Goal: Transaction & Acquisition: Purchase product/service

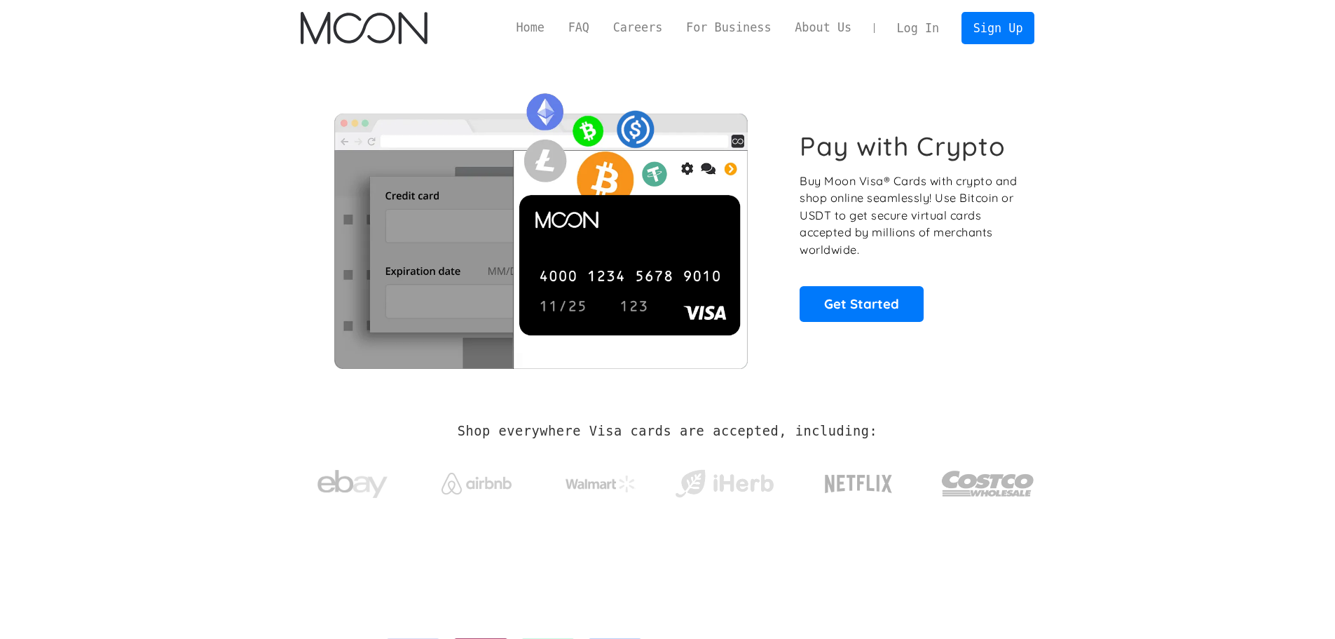
click at [922, 34] on link "Log In" at bounding box center [918, 28] width 66 height 31
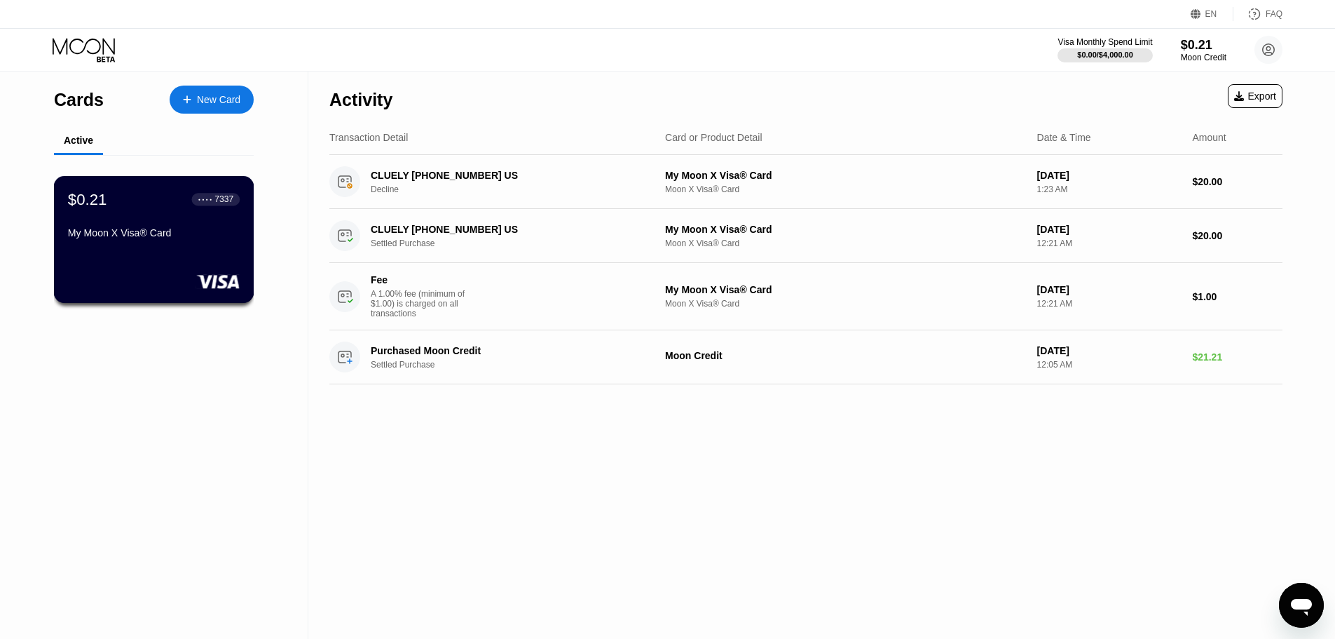
click at [182, 257] on div "$0.21 ● ● ● ● 7337 My Moon X Visa® Card" at bounding box center [154, 239] width 200 height 127
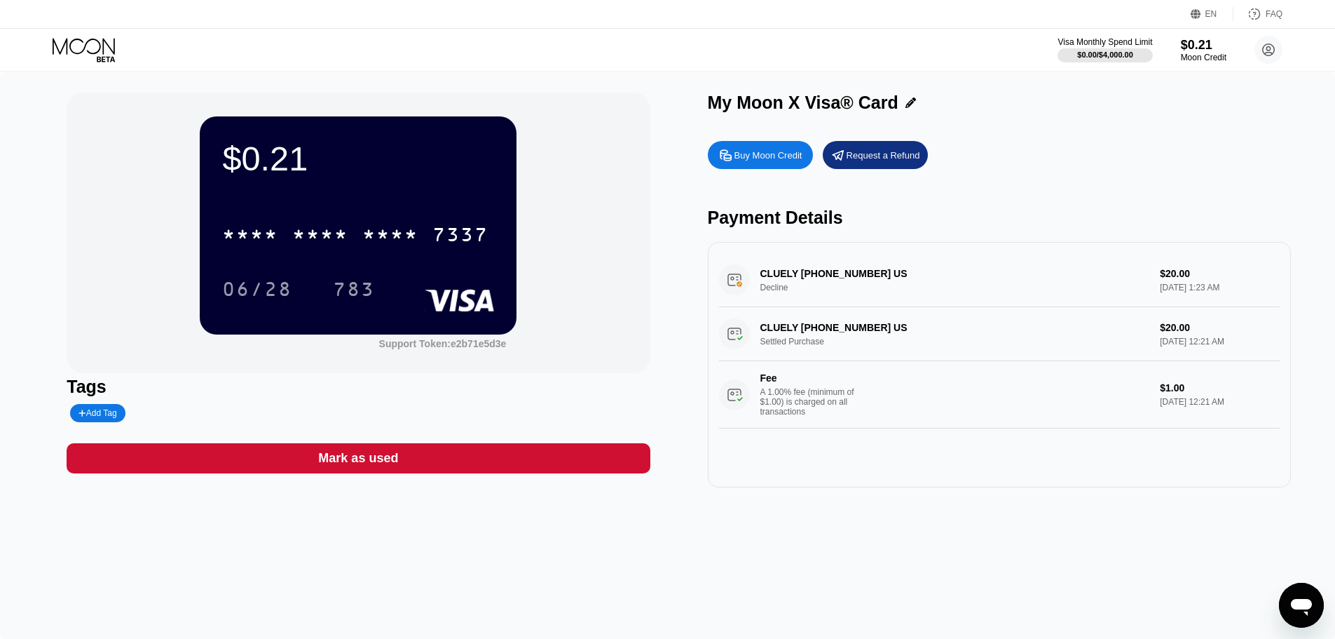
click at [772, 165] on div "Buy Moon Credit" at bounding box center [760, 155] width 105 height 28
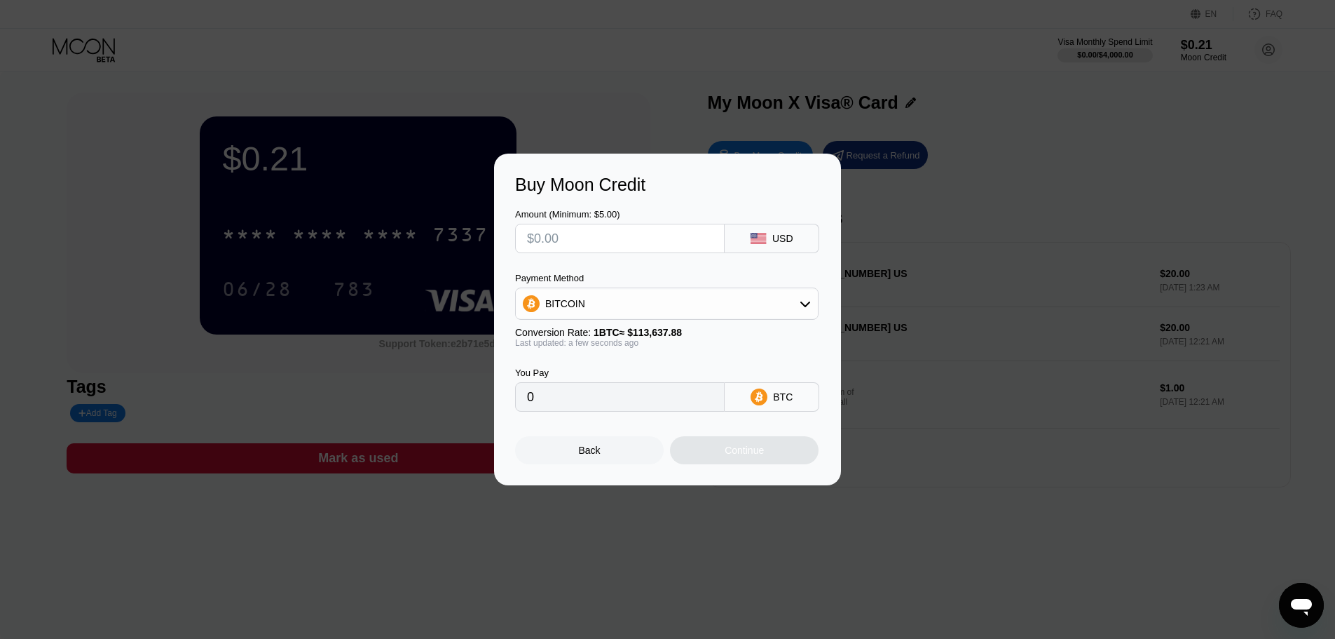
click at [678, 241] on input "text" at bounding box center [620, 238] width 186 height 28
type input "$2"
type input "0.00001760"
type input "$22"
type input "0.00019360"
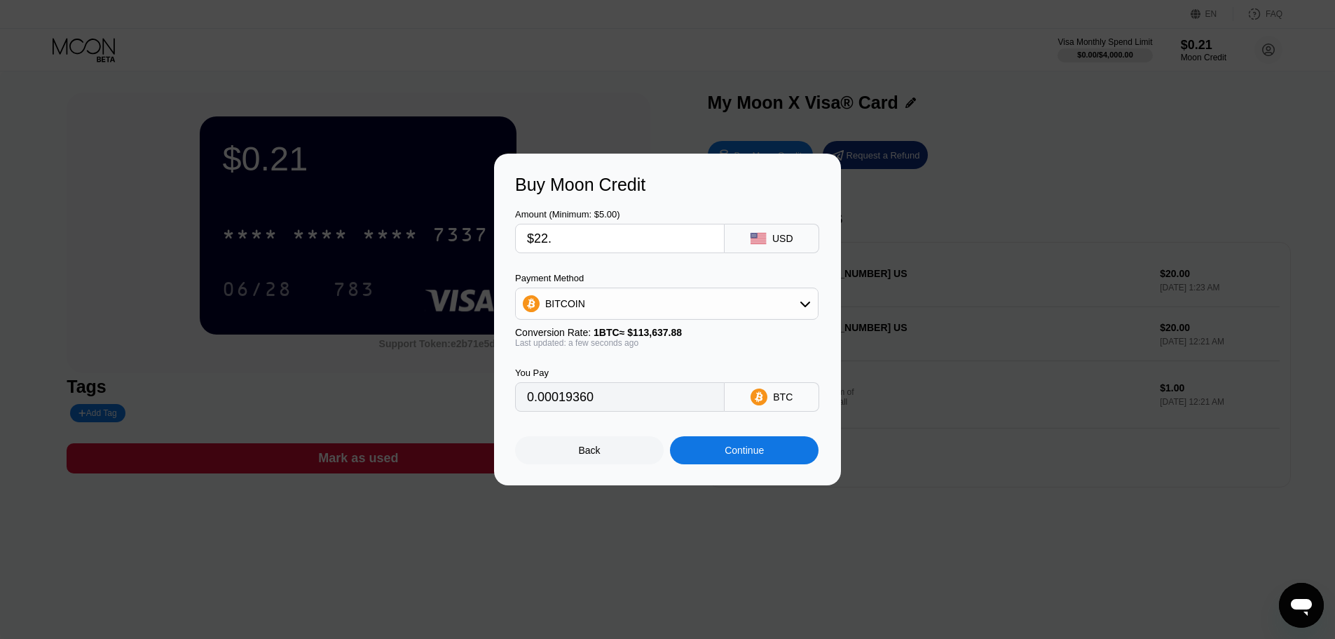
type input "$22.4"
type input "0.00019712"
type input "$22.42"
type input "0.00019730"
type input "$22.42"
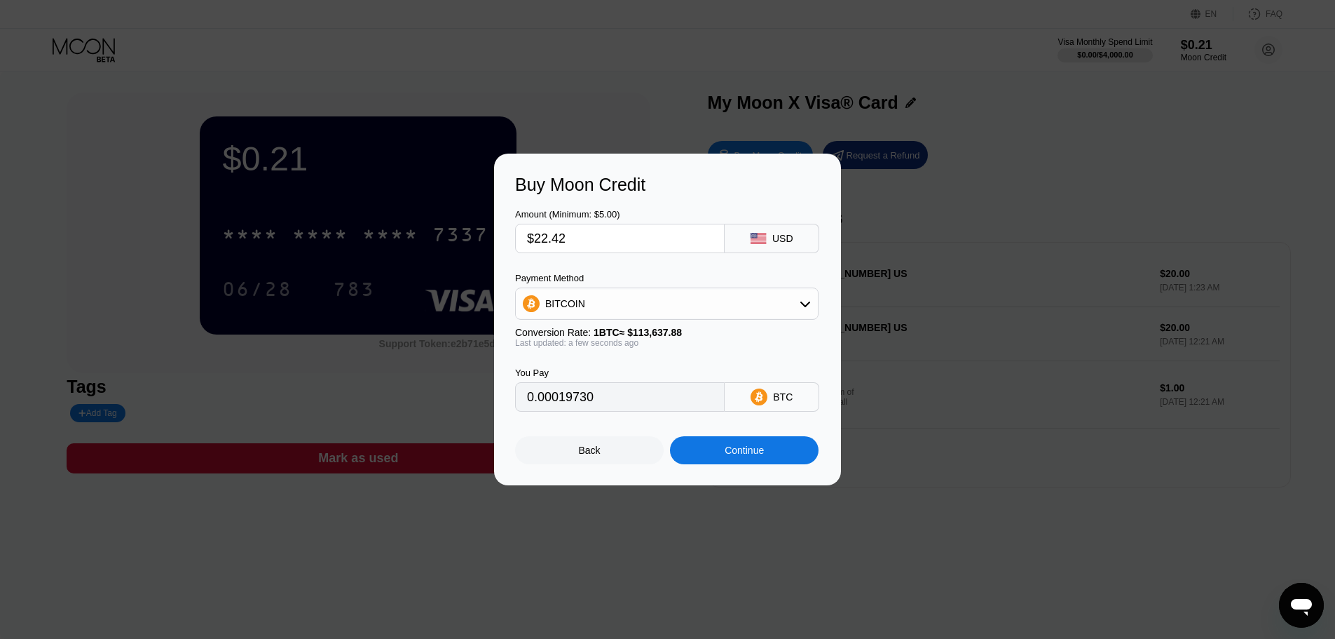
click at [775, 312] on div "BITCOIN" at bounding box center [667, 303] width 302 height 28
click at [675, 378] on div "USDT on TRON" at bounding box center [675, 372] width 264 height 11
type input "22.65"
click at [582, 240] on input "$22.42" at bounding box center [620, 238] width 186 height 28
type input "$22.4"
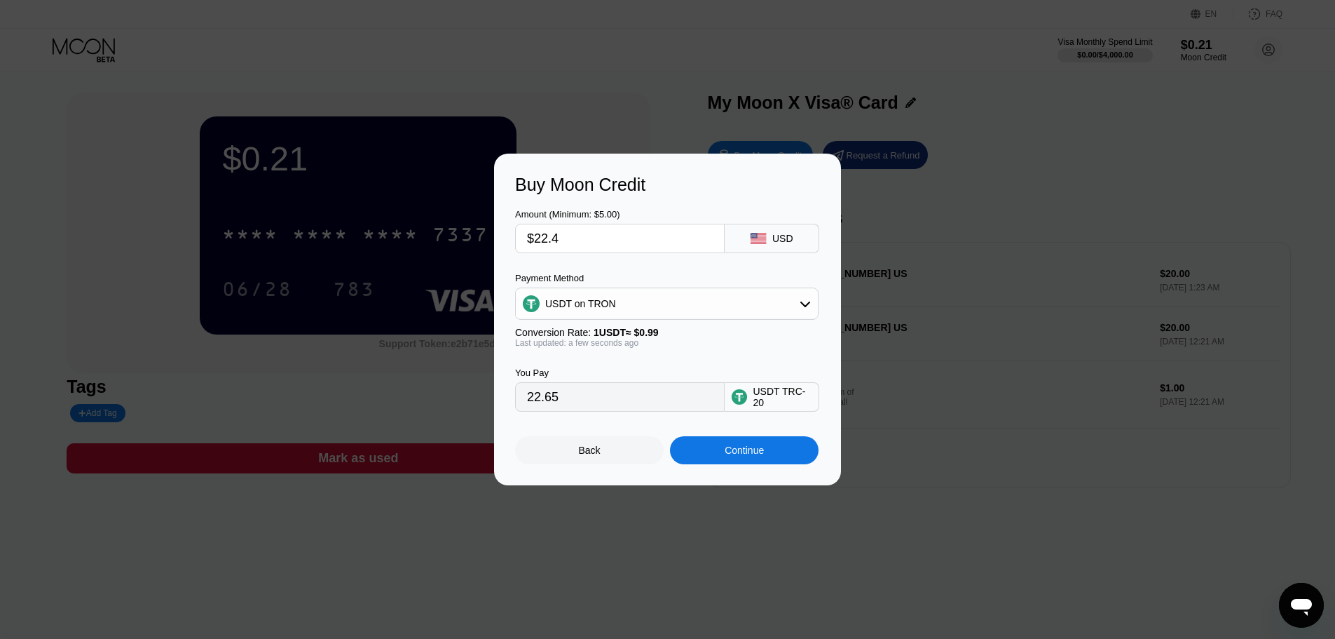
type input "22.63"
type input "$22."
type input "22.22"
type input "$2"
type input "2.02"
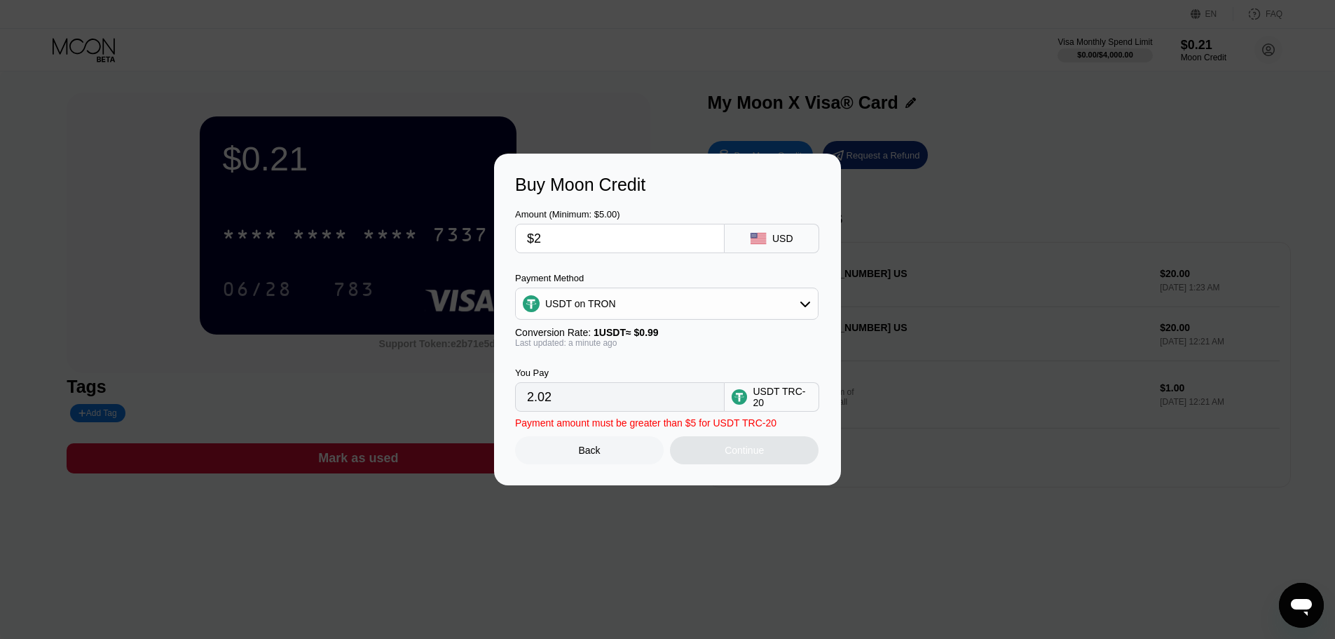
type input "$21"
type input "21.21"
type input "$21.4"
type input "21.62"
type input "$21.42"
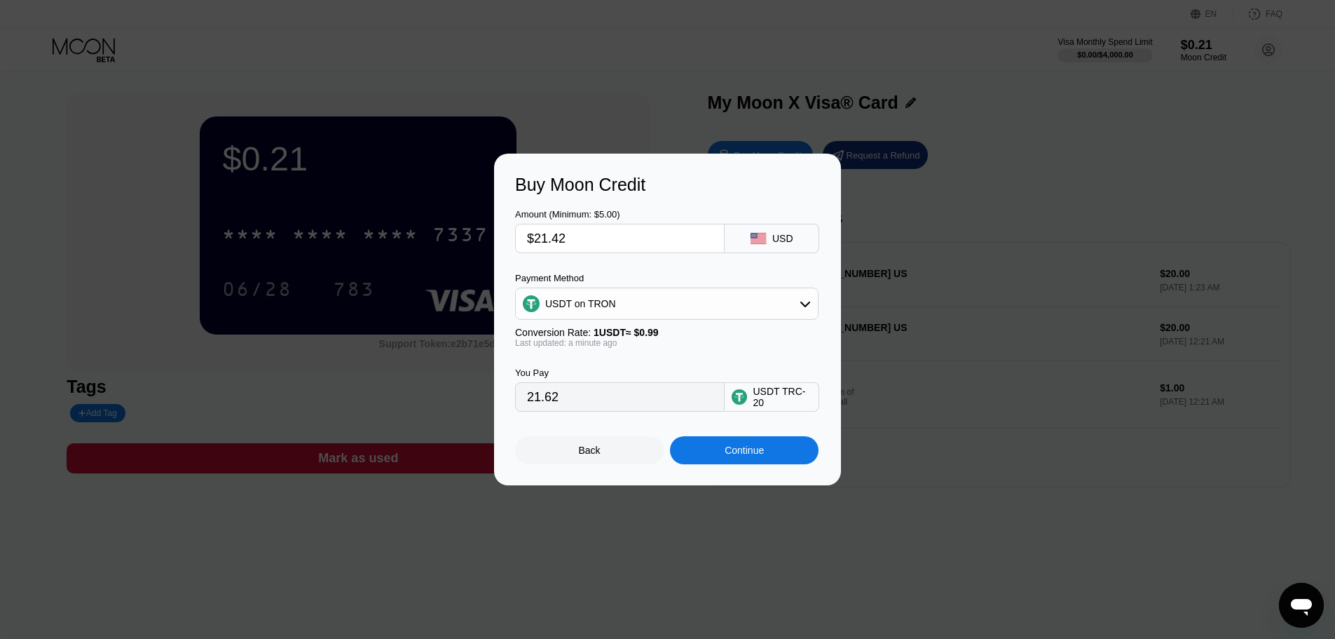
type input "21.64"
type input "$21.4"
type input "21.62"
type input "$21."
type input "21.21"
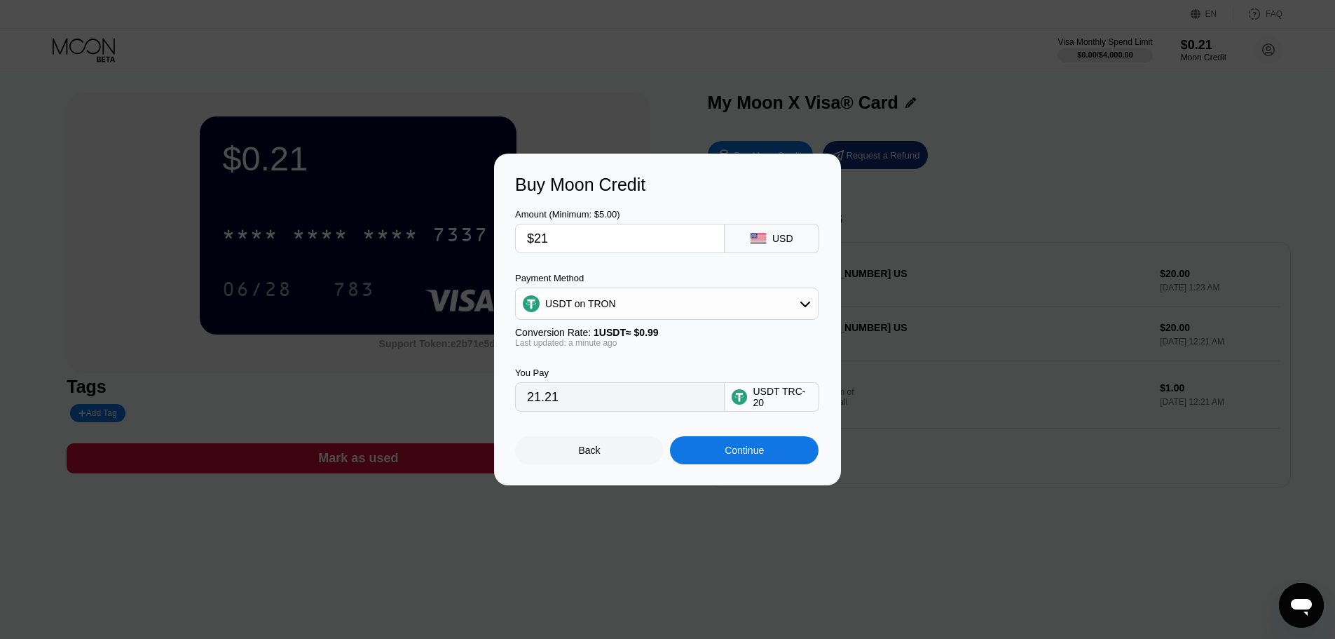
type input "$2"
type input "2.02"
type input "$22"
type input "22.22"
type input "$22.4"
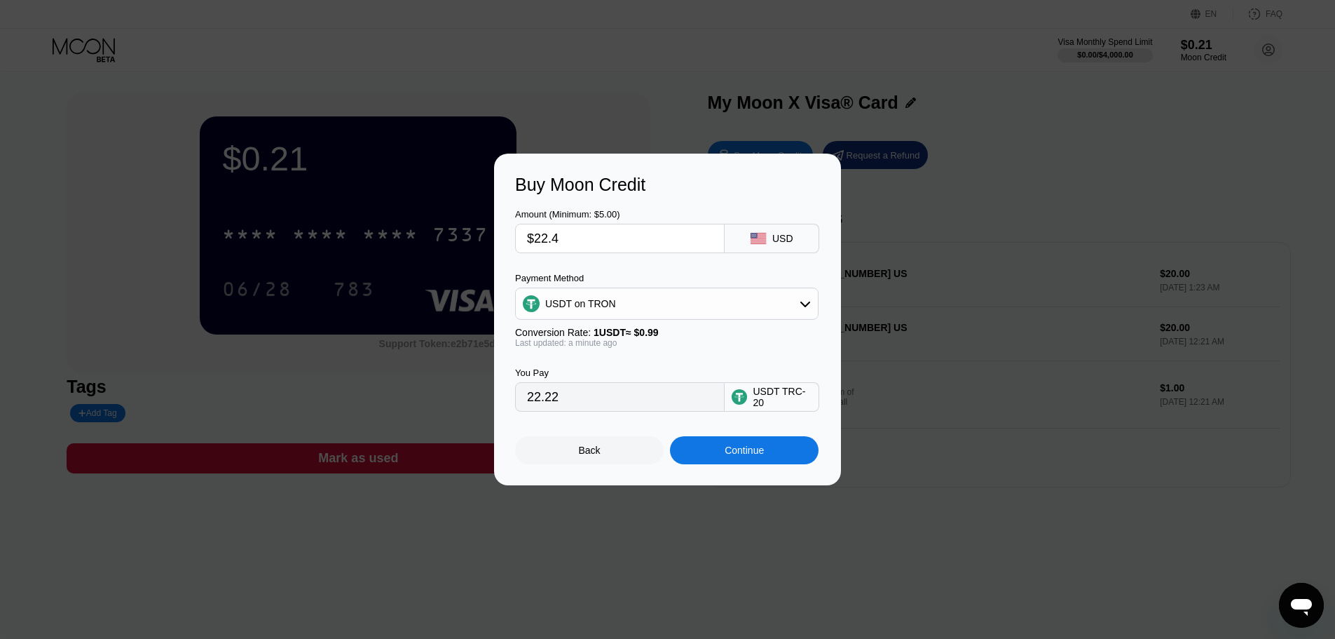
type input "22.63"
type input "$22.42"
type input "22.65"
click at [635, 390] on input "22.65" at bounding box center [620, 397] width 186 height 28
click at [626, 238] on input "$22.42" at bounding box center [620, 238] width 186 height 28
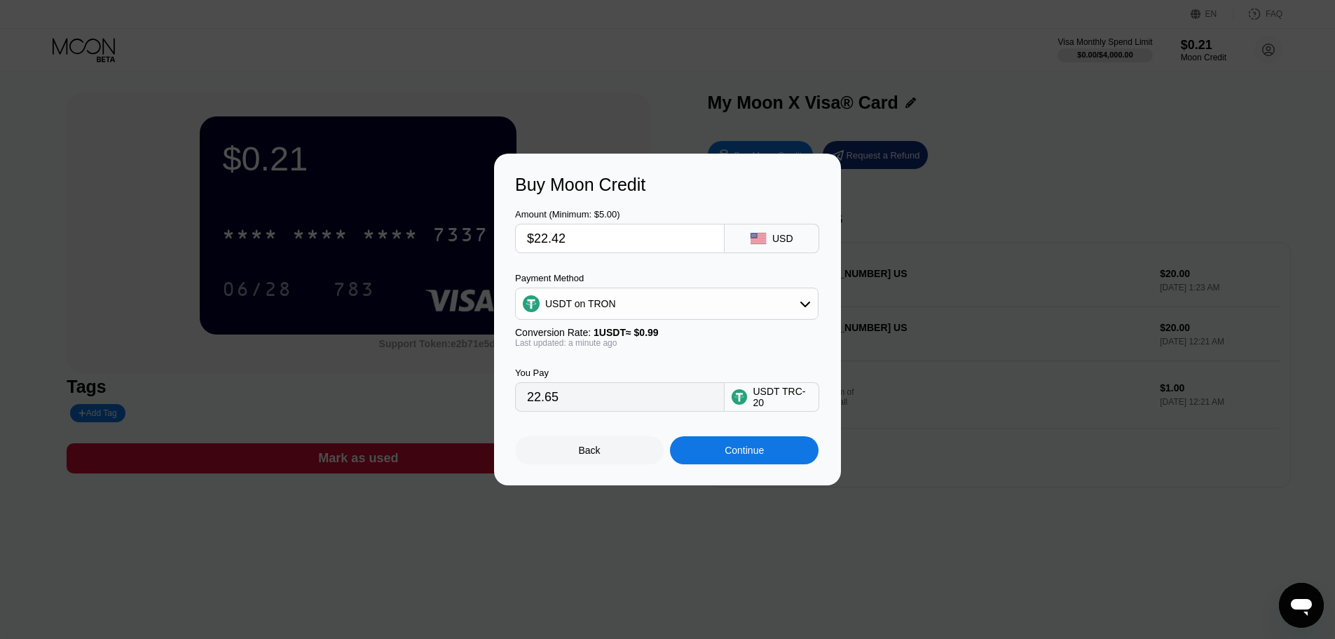
type input "$22.4"
type input "22.63"
type input "$22."
type input "22.22"
type input "$22.1"
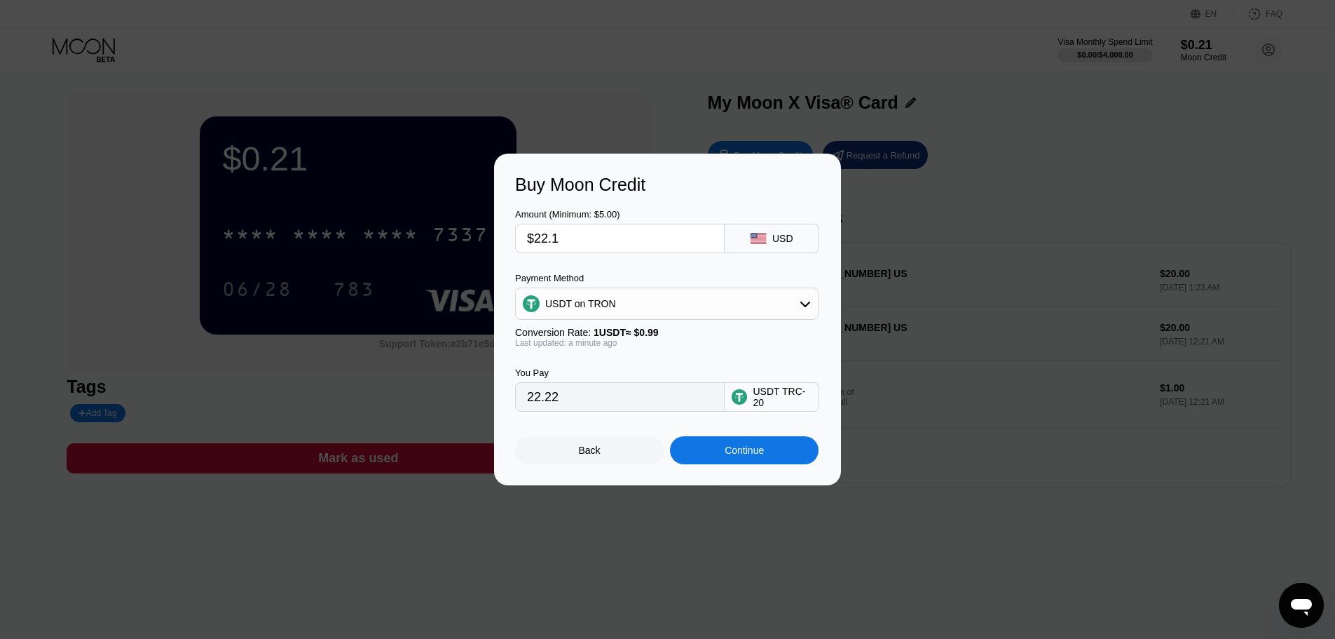
type input "22.32"
type input "$22."
type input "22.22"
type input "$22.2"
type input "22.42"
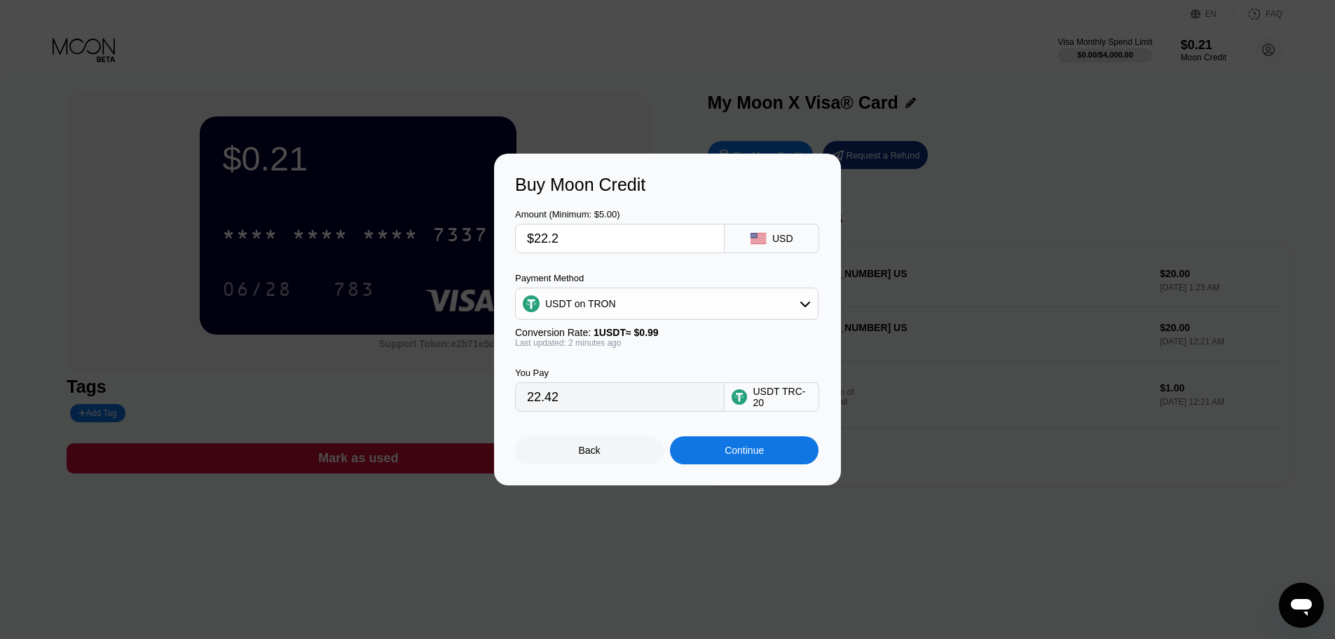
type input "$22.2"
click at [730, 456] on div "Continue" at bounding box center [744, 449] width 39 height 11
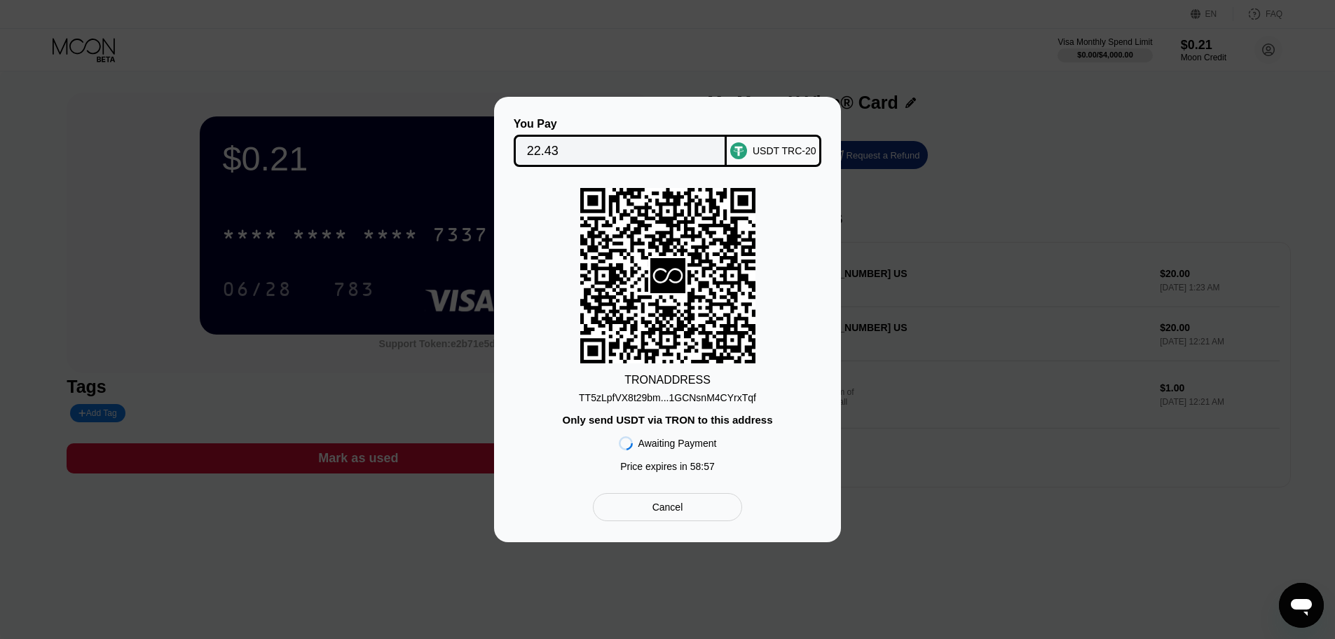
click at [715, 397] on div "TT5zLpfVX8t29bm...1GCNsnM4CYrxTqf" at bounding box center [667, 397] width 177 height 11
click at [698, 395] on div "TT5zLpfVX8t29bm...1GCNsnM4CYrxTqf" at bounding box center [667, 397] width 177 height 11
click at [974, 509] on div "You Pay 22.43 USDT TRC-20 TRON ADDRESS TT5zLpfVX8t29bm...1GCNsnM4CYrxTqf Only s…" at bounding box center [667, 319] width 1335 height 445
click at [914, 503] on div "You Pay 22.43 USDT TRC-20 TRON ADDRESS TT5zLpfVX8t29bm...1GCNsnM4CYrxTqf Only s…" at bounding box center [667, 319] width 1335 height 445
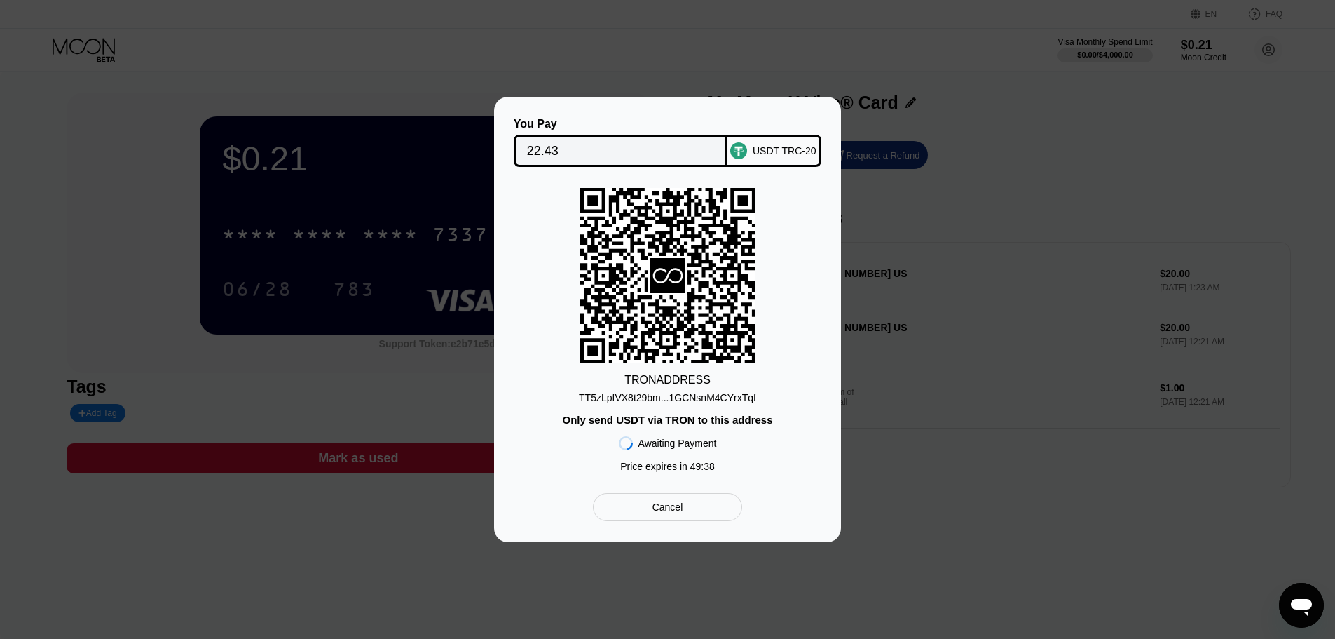
click at [704, 0] on div at bounding box center [673, 319] width 1346 height 639
click at [672, 459] on div "Awaiting Payment Price expires in 49 : 35" at bounding box center [668, 451] width 98 height 53
click at [681, 453] on div "Awaiting Payment Price expires in 49 : 34" at bounding box center [668, 451] width 98 height 53
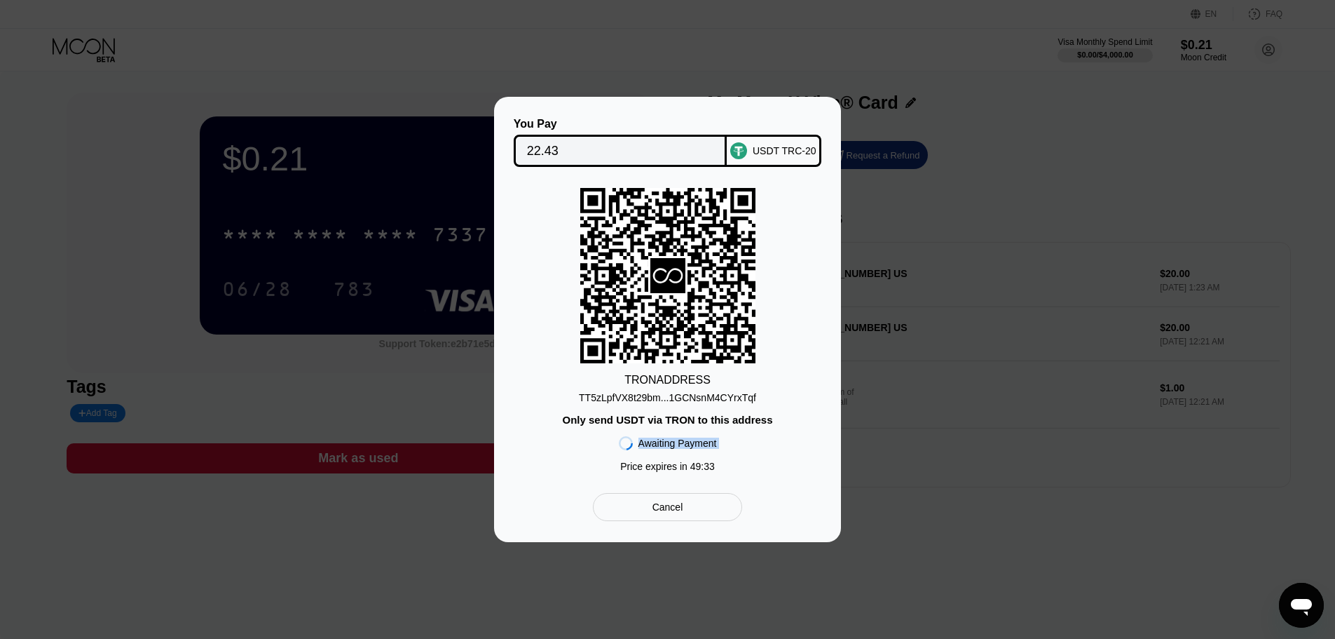
click at [681, 453] on div "Awaiting Payment Price expires in 49 : 33" at bounding box center [668, 451] width 98 height 53
click at [708, 517] on div "Cancel" at bounding box center [667, 507] width 149 height 28
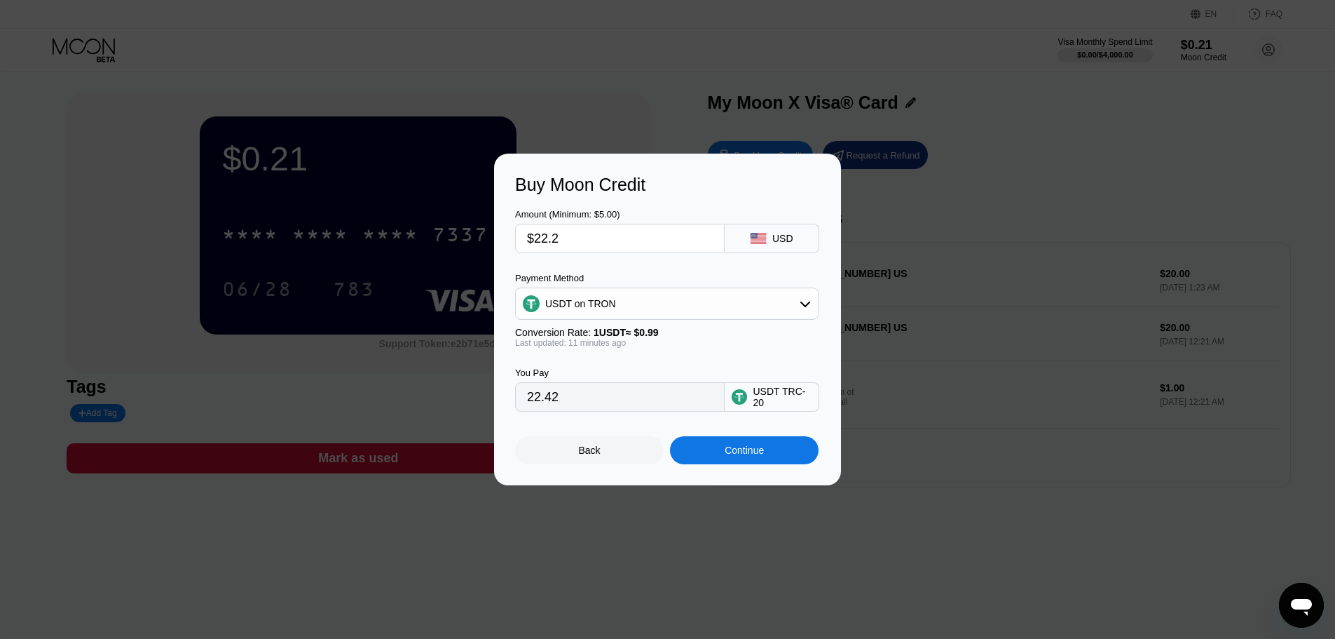
click at [908, 217] on div "Buy Moon Credit Amount (Minimum: $5.00) $22.2 USD Payment Method USDT on TRON C…" at bounding box center [667, 319] width 1335 height 332
click at [909, 204] on div "Buy Moon Credit Amount (Minimum: $5.00) $22.2 USD Payment Method USDT on TRON C…" at bounding box center [667, 319] width 1335 height 332
click at [335, 77] on div at bounding box center [673, 319] width 1346 height 639
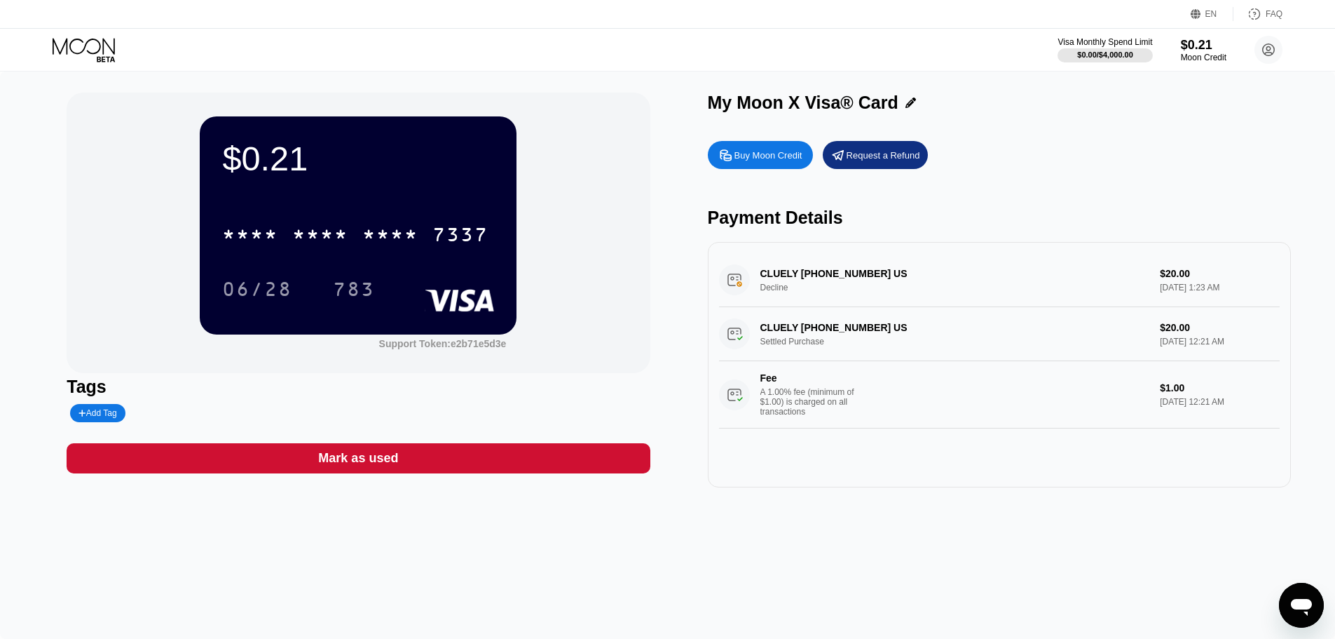
click at [817, 289] on div "CLUELY +14709192464 US Decline $20.00 Aug 23, 2025 1:23 AM" at bounding box center [999, 280] width 561 height 54
click at [815, 278] on div "CLUELY +14709192464 US Decline $20.00 Aug 23, 2025 1:23 AM" at bounding box center [999, 280] width 561 height 54
click at [817, 296] on div "CLUELY +14709192464 US Decline $20.00 Aug 23, 2025 1:23 AM" at bounding box center [999, 280] width 561 height 54
click at [1180, 287] on div "CLUELY +14709192464 US Decline $20.00 Aug 23, 2025 1:23 AM" at bounding box center [999, 280] width 561 height 54
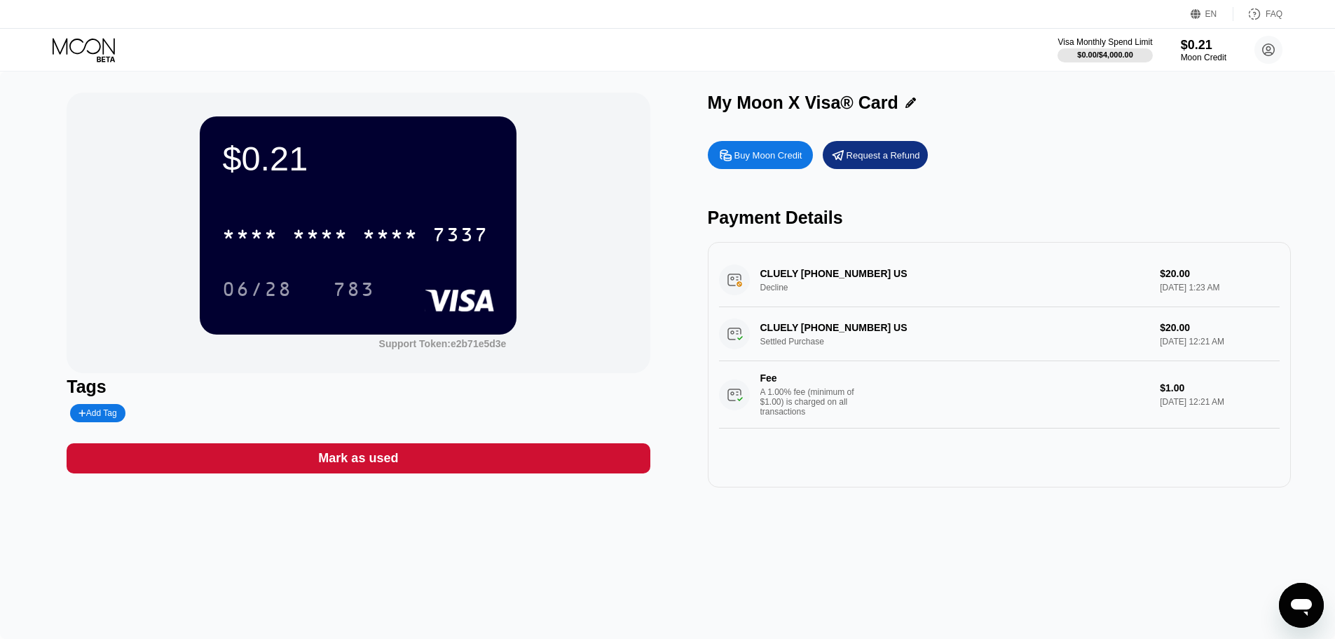
click at [1180, 287] on div "CLUELY +14709192464 US Decline $20.00 Aug 23, 2025 1:23 AM" at bounding box center [999, 280] width 561 height 54
click at [811, 269] on div "CLUELY +14709192464 US Decline $20.00 Aug 23, 2025 1:23 AM" at bounding box center [999, 280] width 561 height 54
click at [814, 292] on div "CLUELY +14709192464 US Decline $20.00 Aug 23, 2025 1:23 AM" at bounding box center [999, 280] width 561 height 54
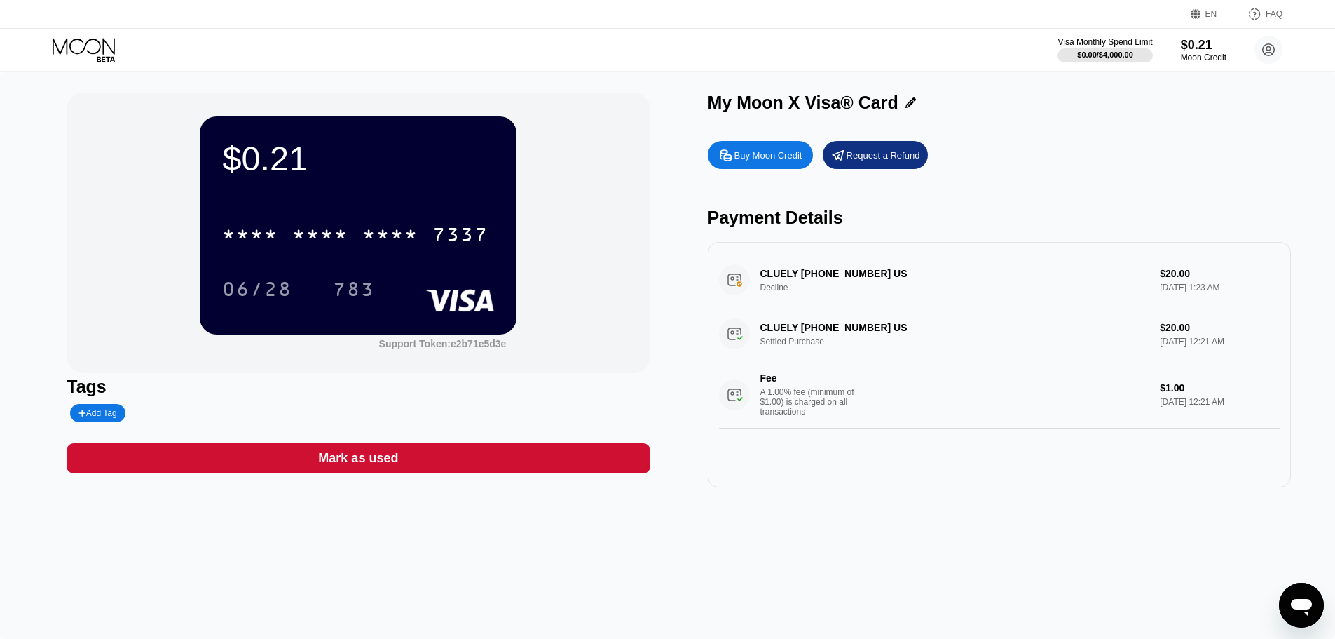
click at [814, 292] on div "CLUELY +14709192464 US Decline $20.00 Aug 23, 2025 1:23 AM" at bounding box center [999, 280] width 561 height 54
click at [1173, 294] on div "CLUELY +14709192464 US Decline $20.00 Aug 23, 2025 1:23 AM" at bounding box center [999, 280] width 561 height 54
click at [807, 280] on div "CLUELY +14709192464 US Decline $20.00 Aug 23, 2025 1:23 AM" at bounding box center [999, 280] width 561 height 54
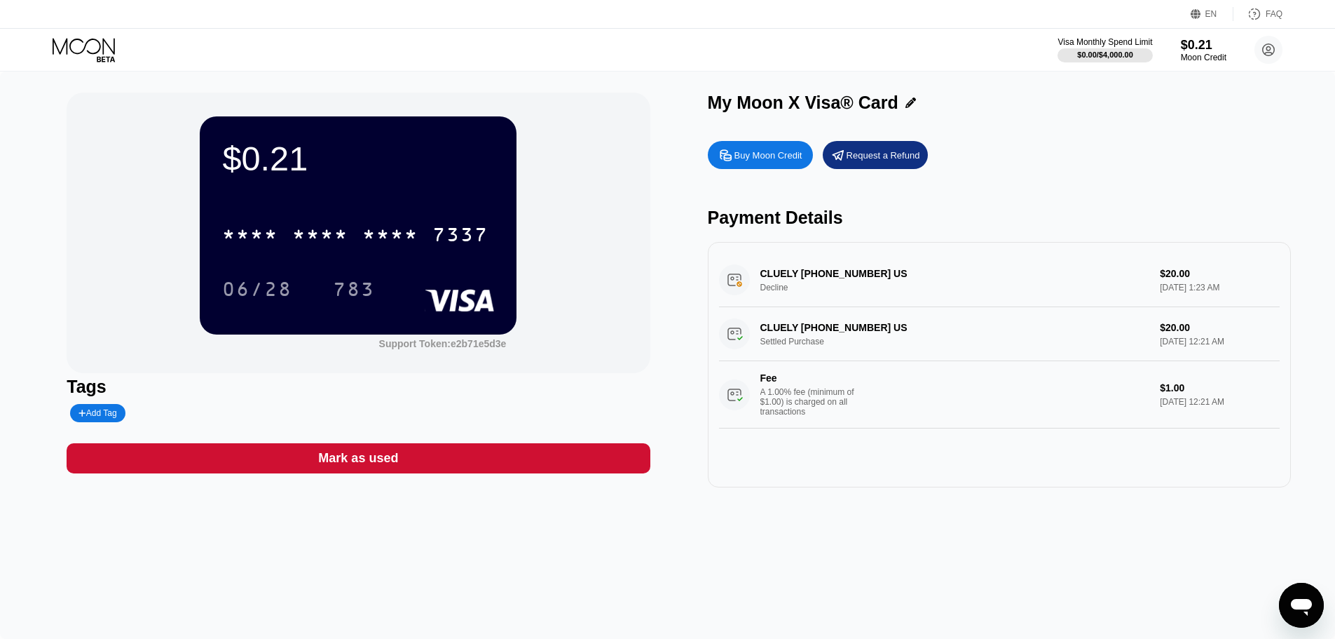
click at [807, 280] on div "CLUELY +14709192464 US Decline $20.00 Aug 23, 2025 1:23 AM" at bounding box center [999, 280] width 561 height 54
click at [1197, 59] on div "Moon Credit" at bounding box center [1203, 58] width 47 height 10
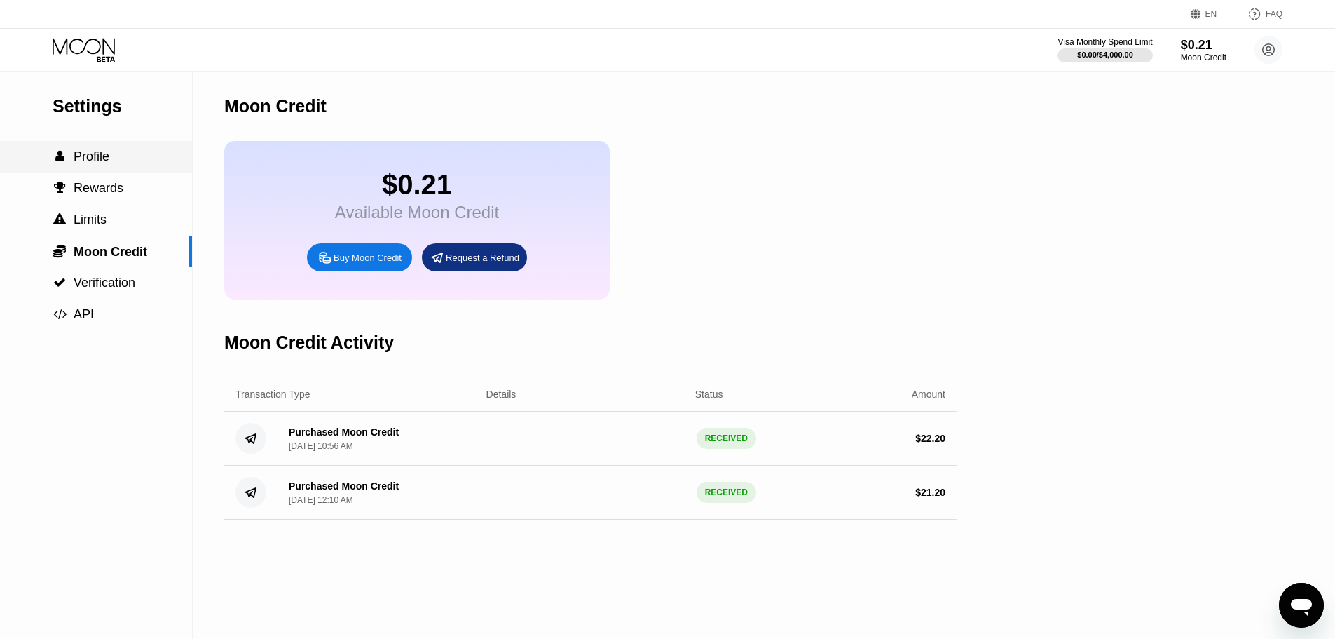
click at [122, 164] on div " Profile" at bounding box center [96, 156] width 192 height 15
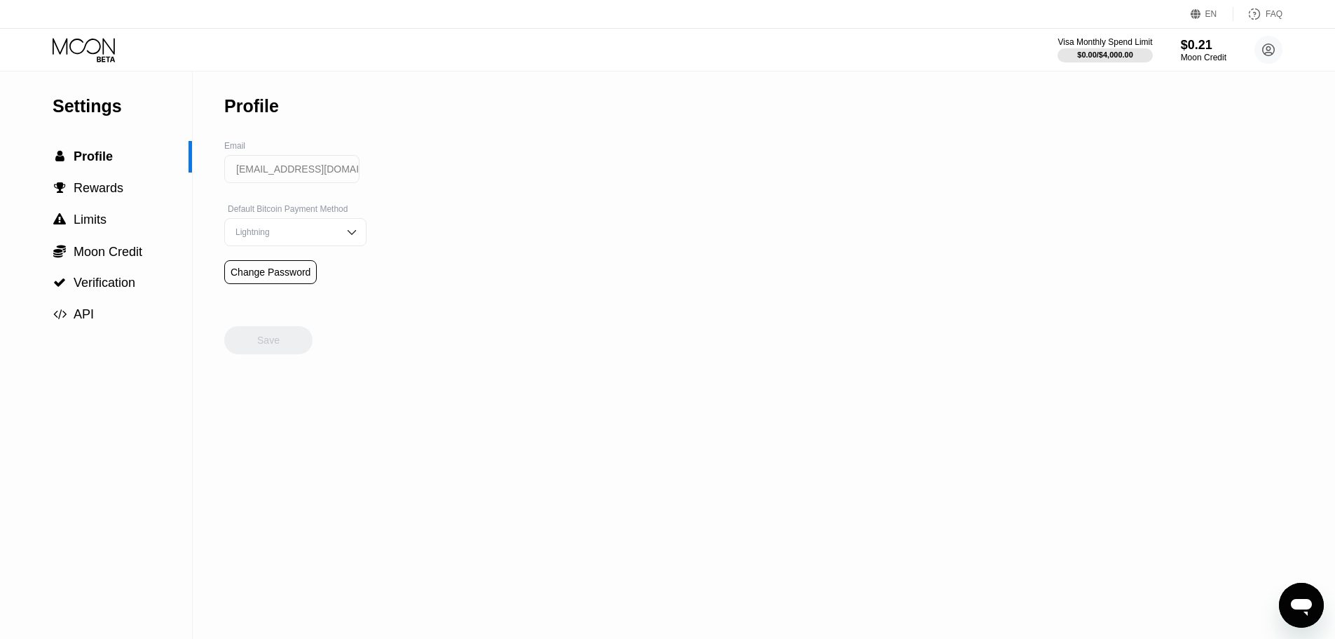
click at [109, 108] on div "Settings" at bounding box center [122, 106] width 139 height 20
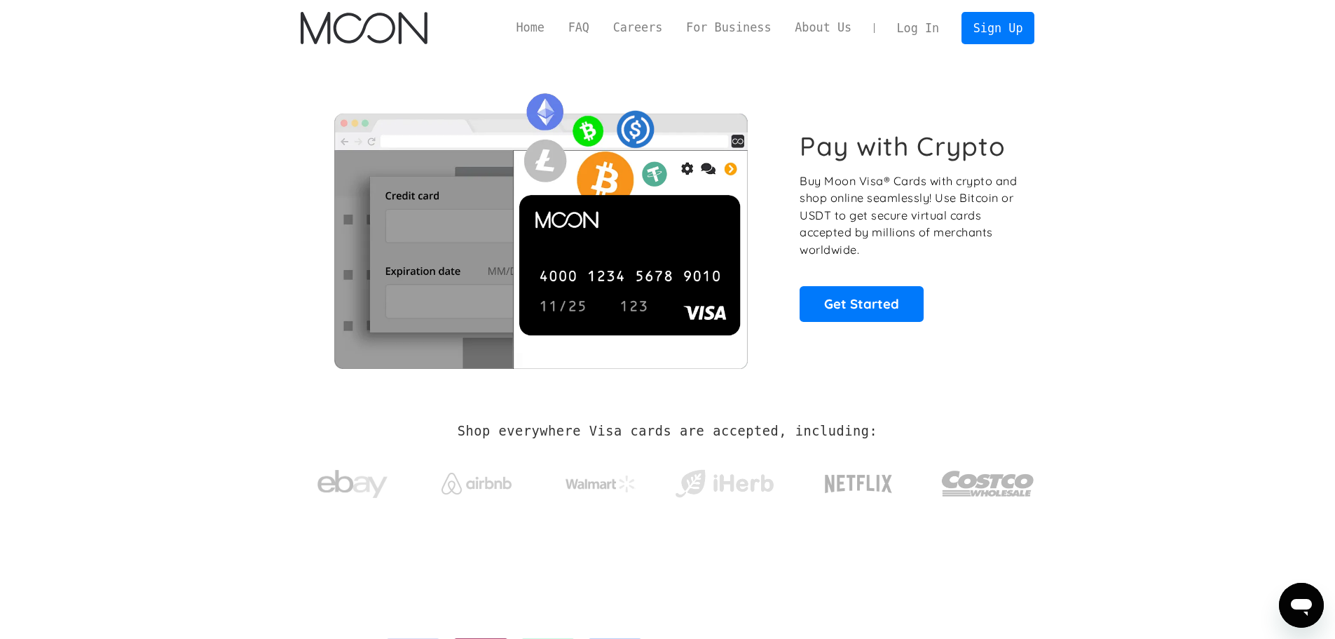
click at [929, 34] on link "Log In" at bounding box center [918, 28] width 66 height 31
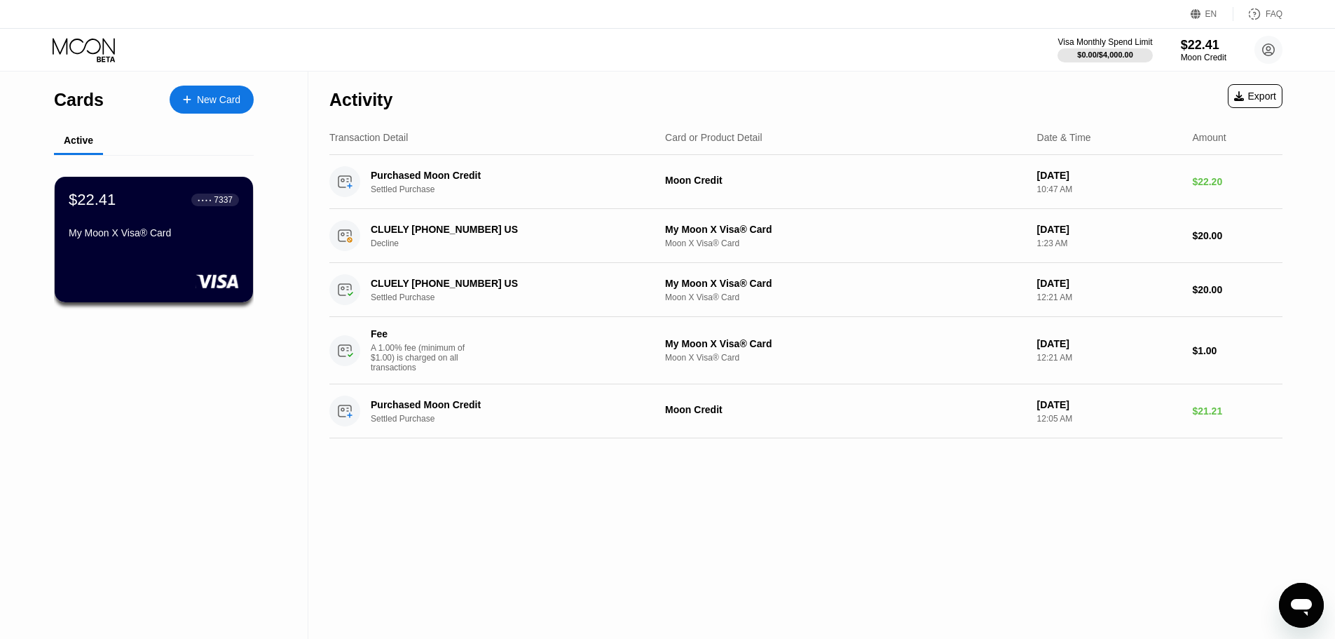
click at [507, 50] on div "Visa Monthly Spend Limit $0.00 / $4,000.00 $22.41 Moon Credit [EMAIL_ADDRESS][D…" at bounding box center [667, 50] width 1335 height 42
click at [917, 542] on div "Activity Export Transaction Detail Card or Product Detail Date & Time Amount Pu…" at bounding box center [805, 354] width 995 height 567
